Goal: Navigation & Orientation: Find specific page/section

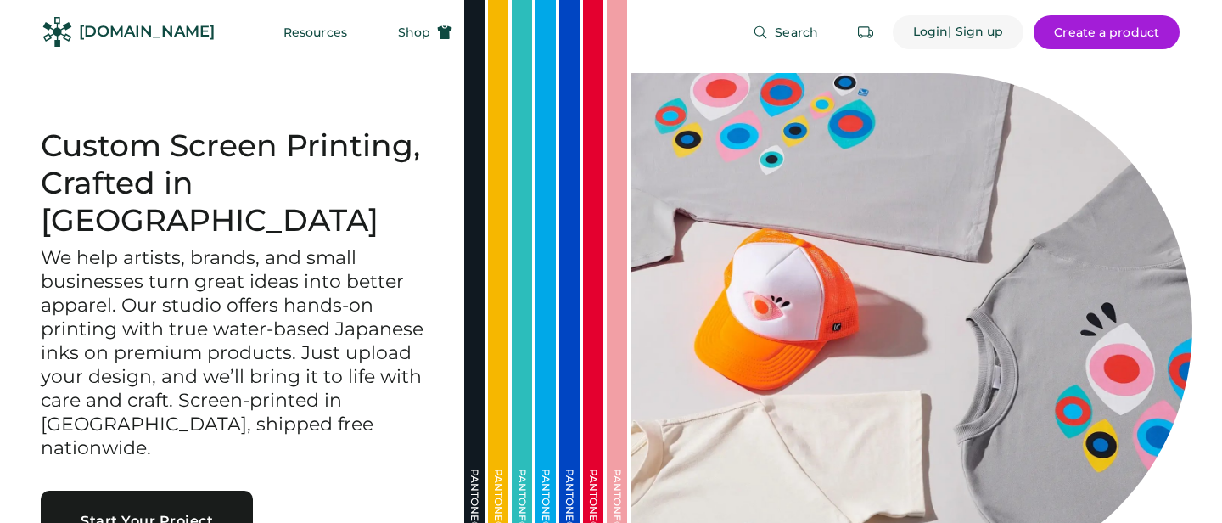
click at [951, 33] on div "| Sign up" at bounding box center [975, 32] width 55 height 17
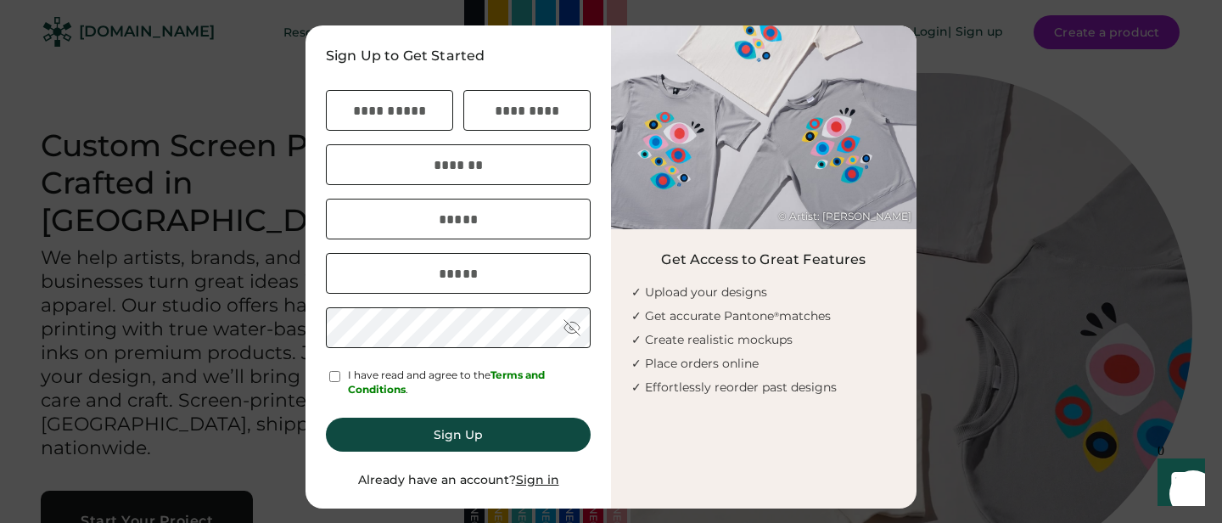
click at [956, 37] on div at bounding box center [611, 261] width 1222 height 523
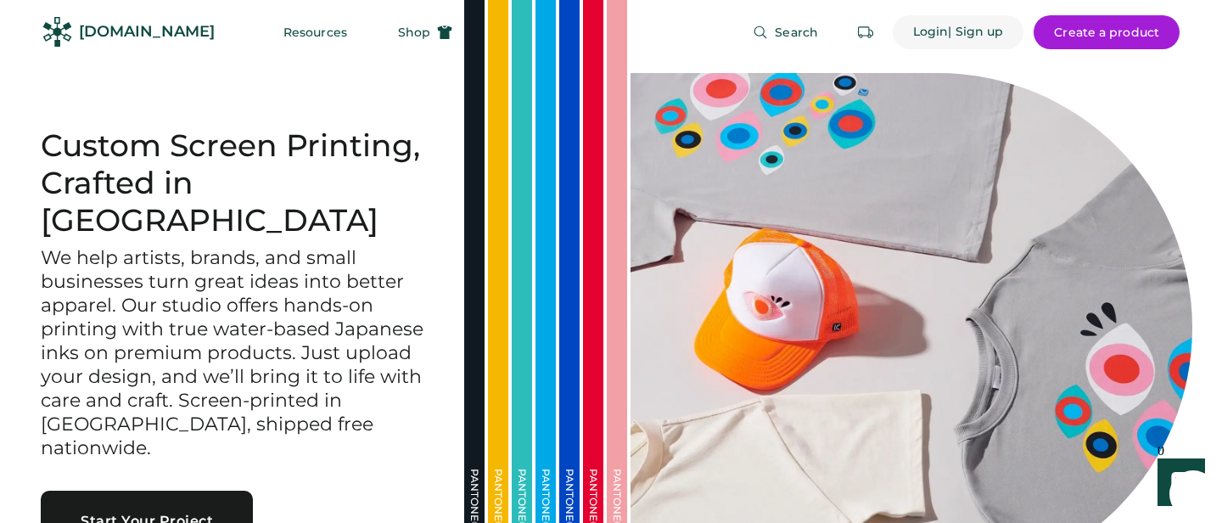
click at [921, 31] on div "Login" at bounding box center [931, 32] width 36 height 17
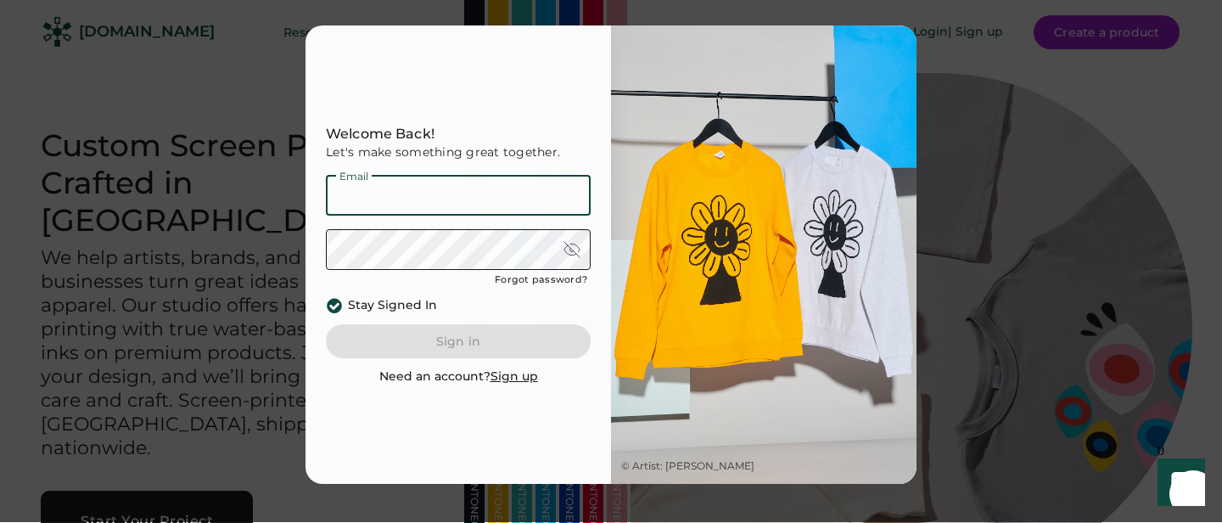
type input "**********"
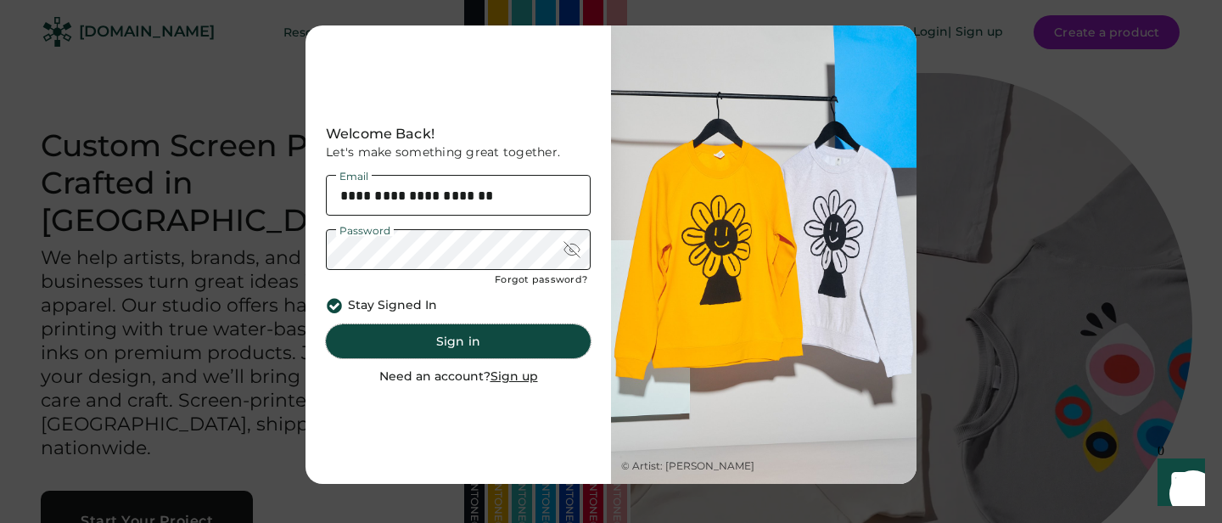
click at [460, 343] on button "Sign in" at bounding box center [458, 341] width 265 height 34
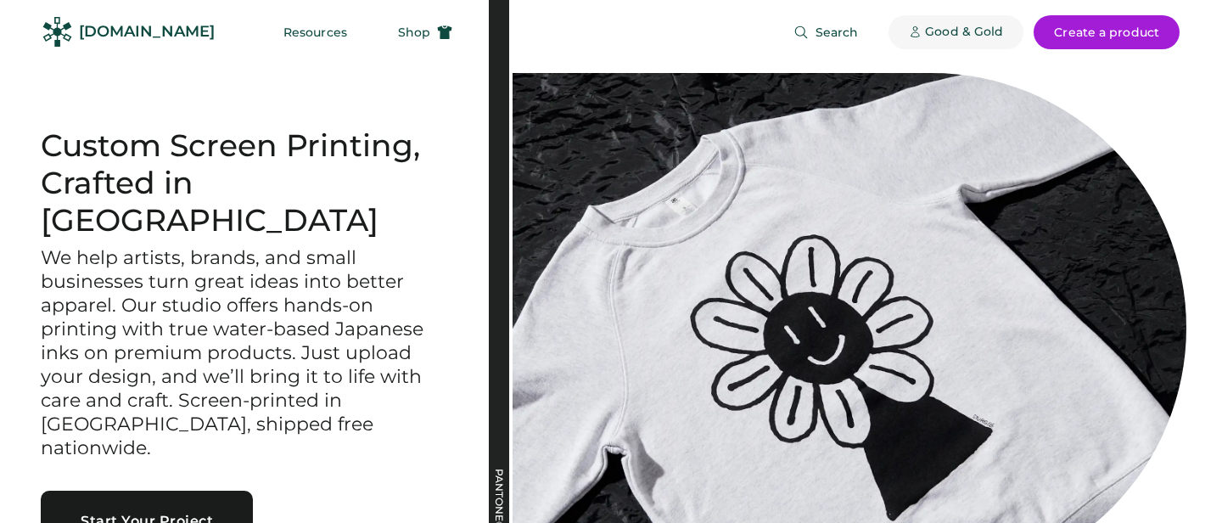
click at [939, 31] on div "Good & Gold" at bounding box center [964, 32] width 78 height 17
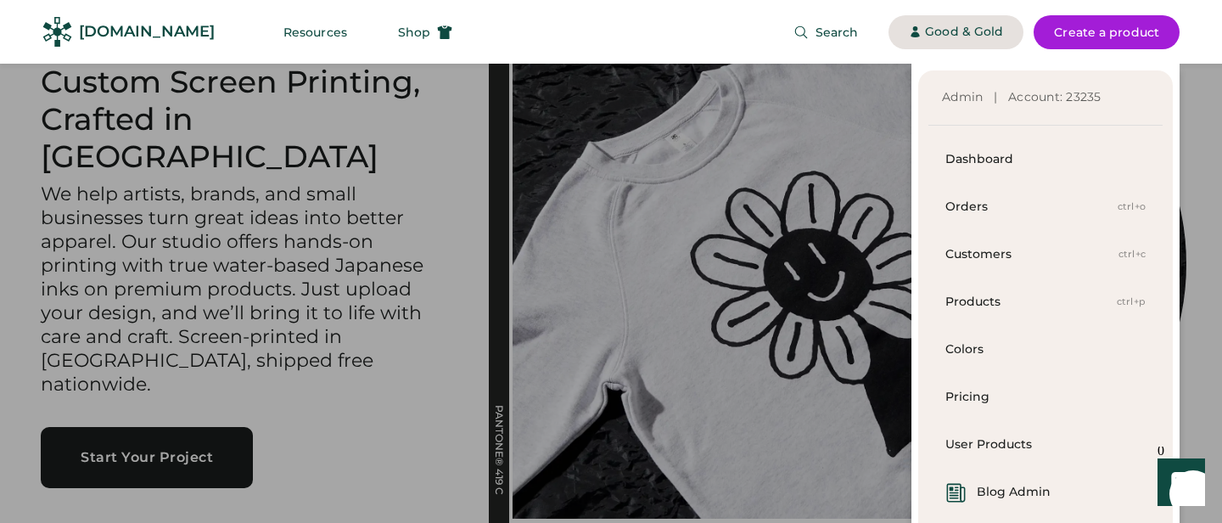
scroll to position [62, 0]
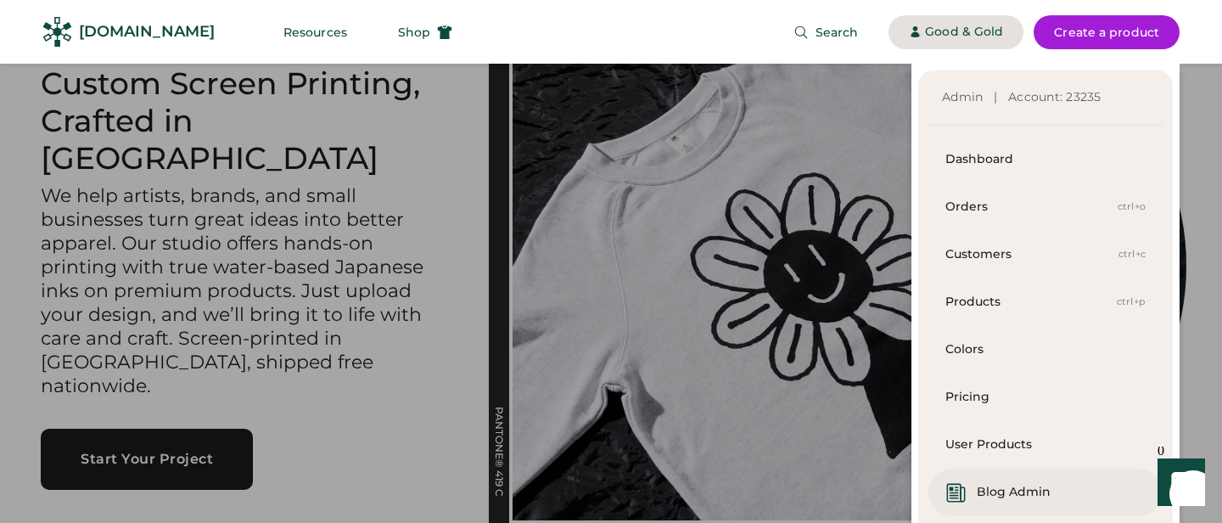
click at [1006, 487] on div "Blog Admin" at bounding box center [1013, 492] width 74 height 17
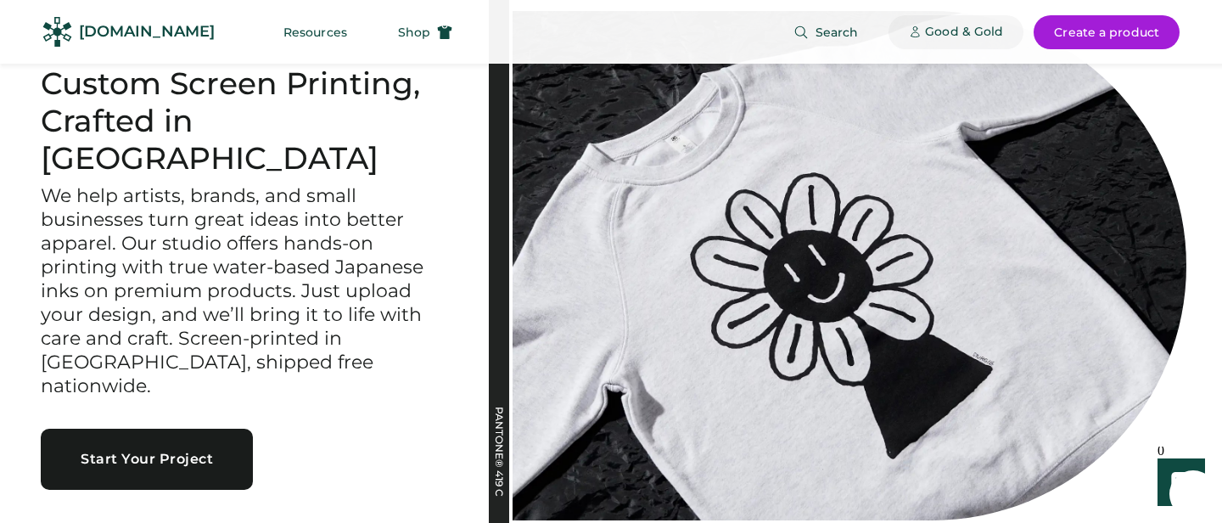
click at [937, 29] on div "Good & Gold" at bounding box center [964, 32] width 78 height 17
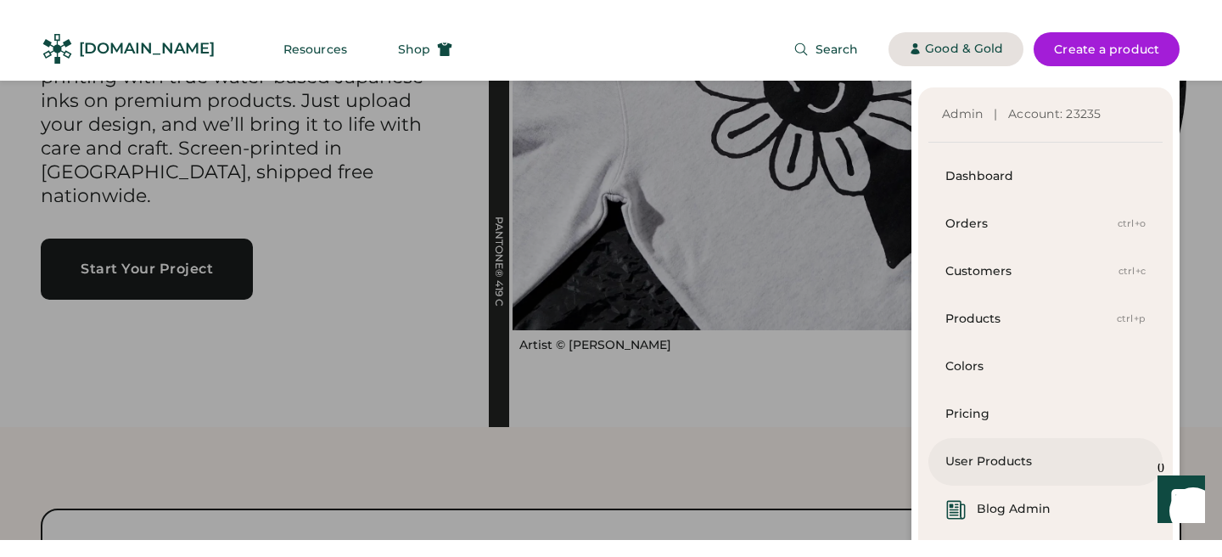
scroll to position [265, 0]
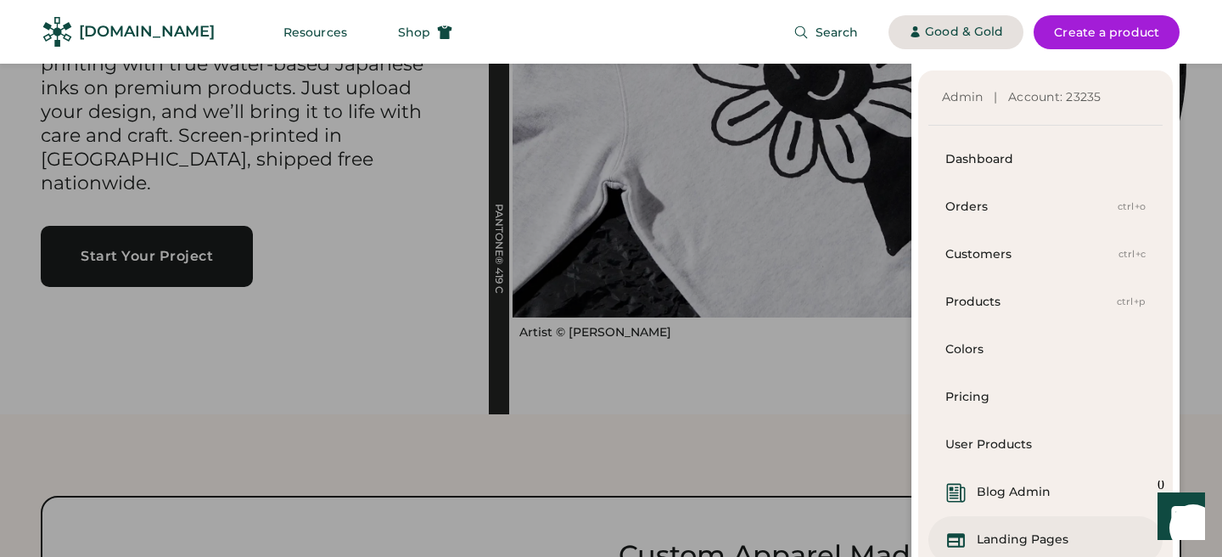
click at [989, 522] on div "Landing Pages" at bounding box center [1022, 539] width 92 height 17
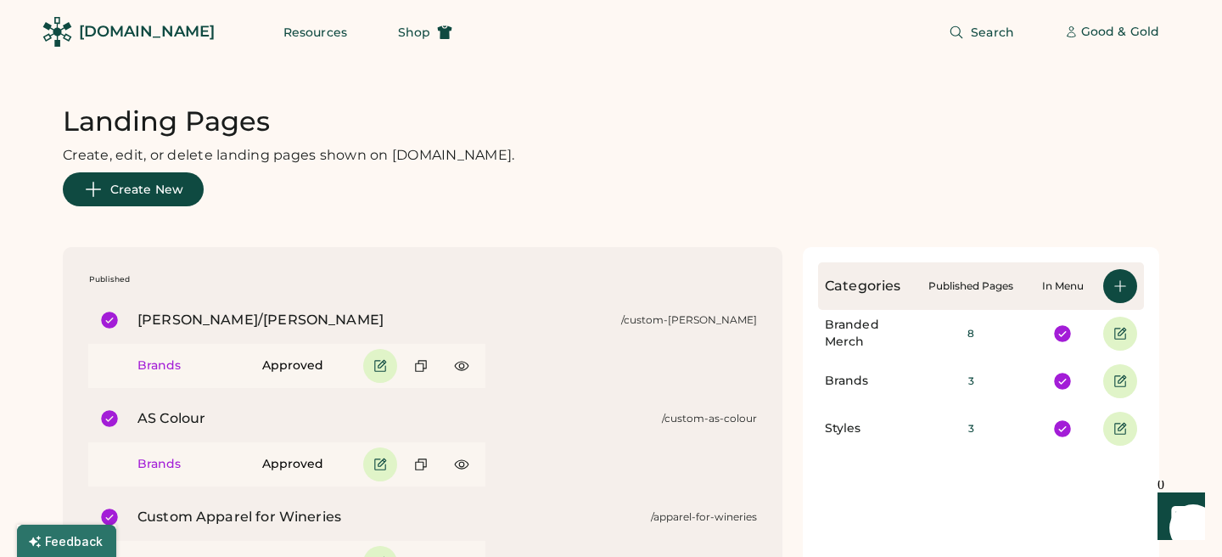
scroll to position [76, 0]
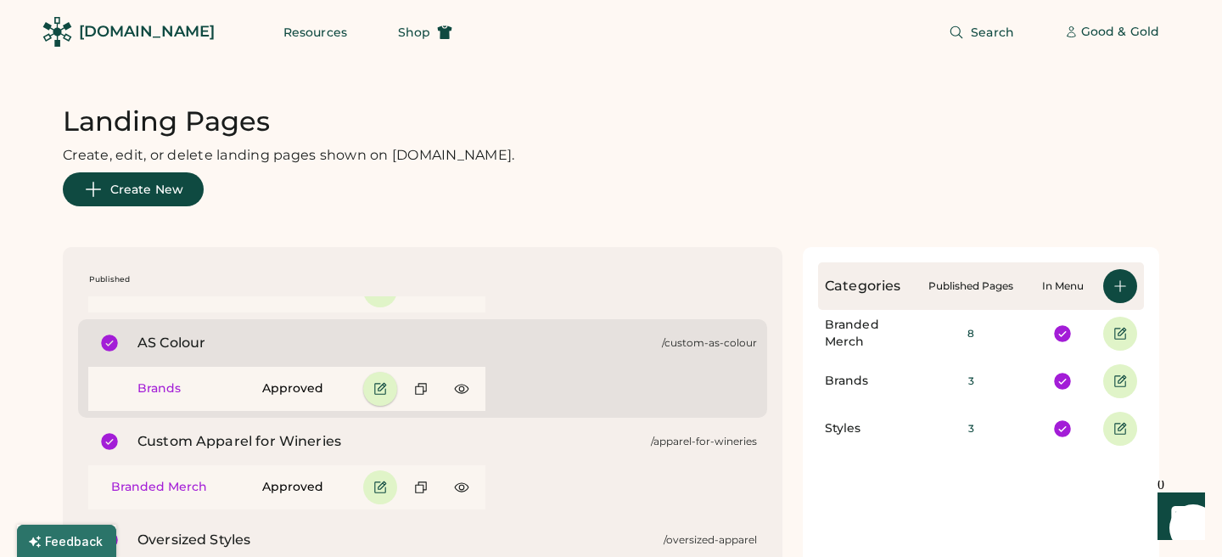
click at [374, 388] on use at bounding box center [379, 388] width 15 height 15
select select "**********"
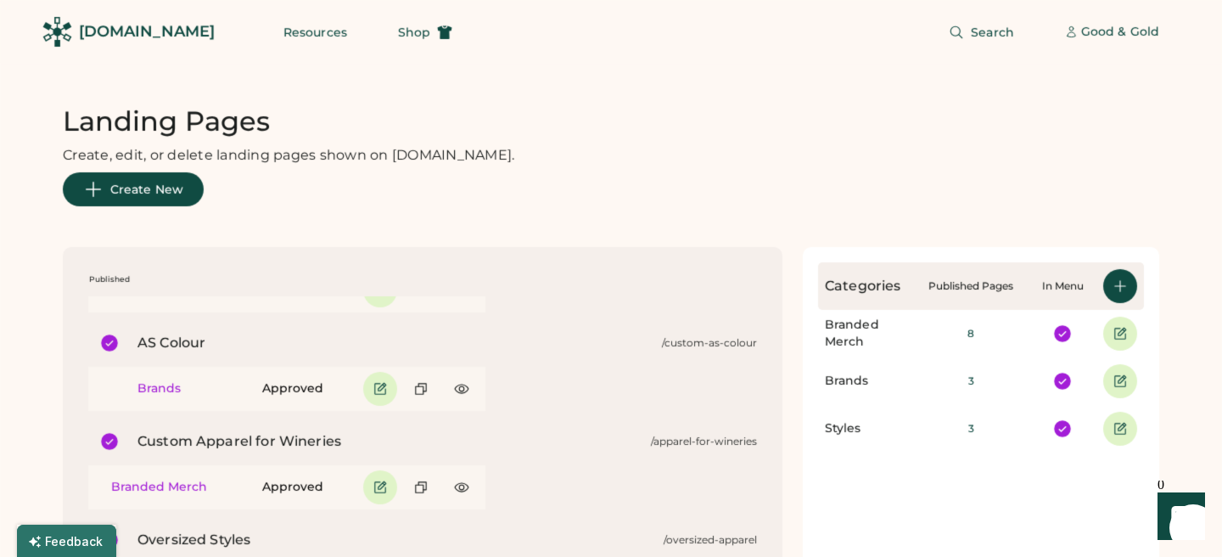
select select "**********"
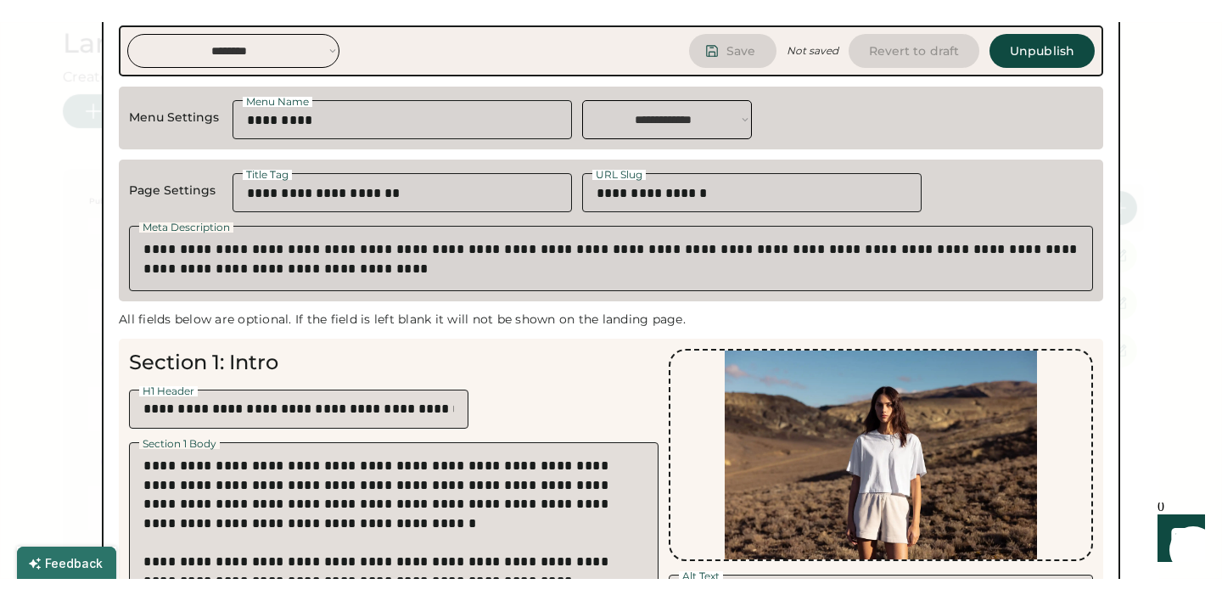
scroll to position [0, 0]
